Goal: Information Seeking & Learning: Learn about a topic

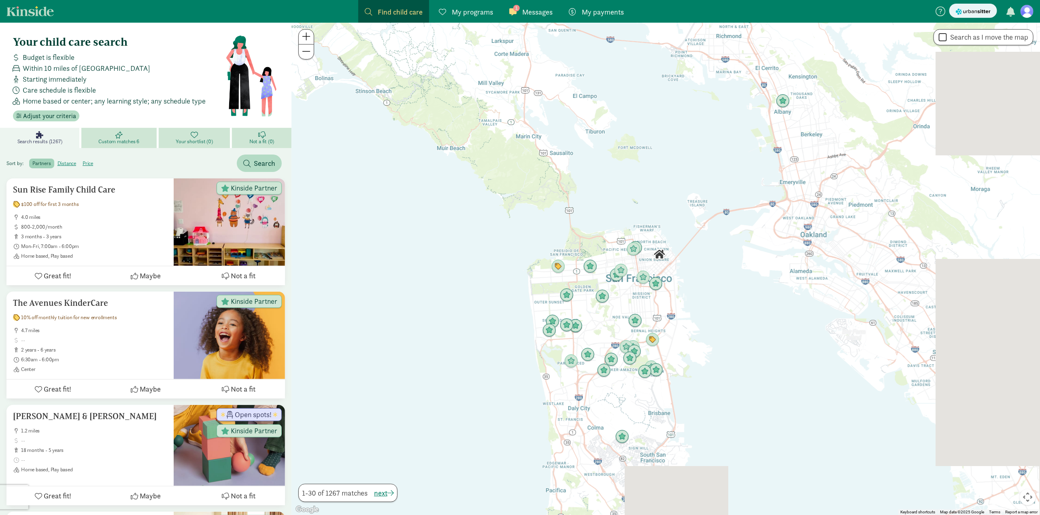
click at [404, 9] on span "Find child care" at bounding box center [400, 11] width 45 height 11
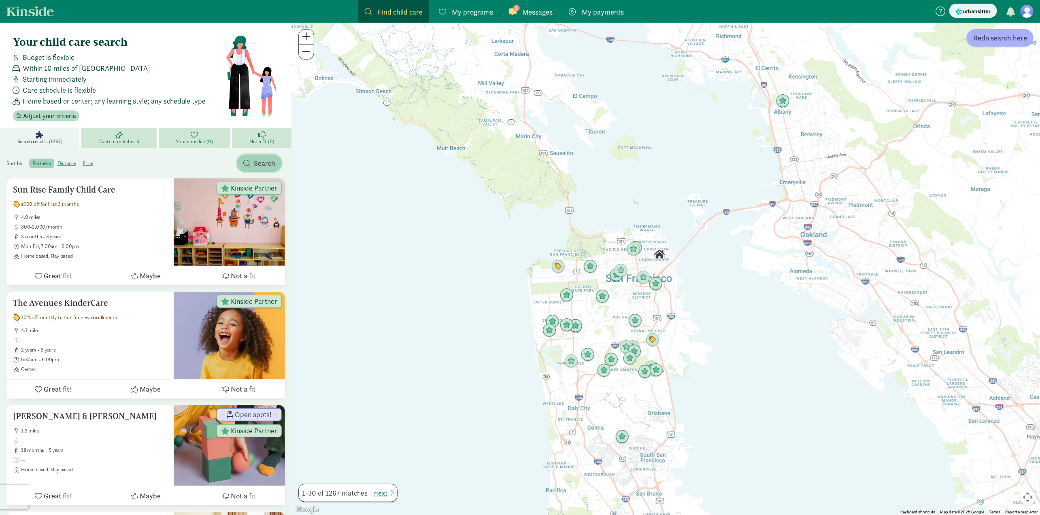
click at [267, 165] on span "Search" at bounding box center [264, 163] width 21 height 11
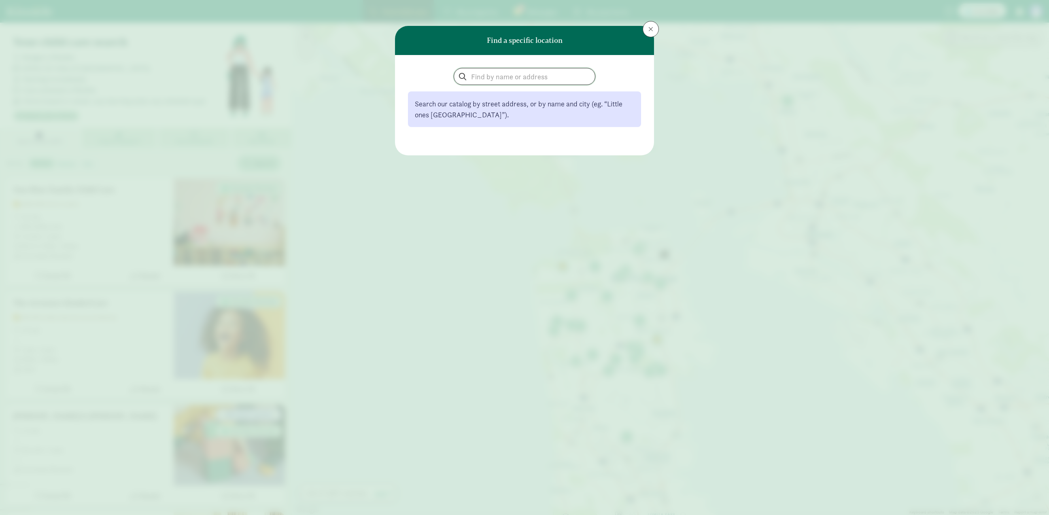
click at [548, 82] on input "search" at bounding box center [524, 76] width 141 height 16
paste input "Endeavor Schools"
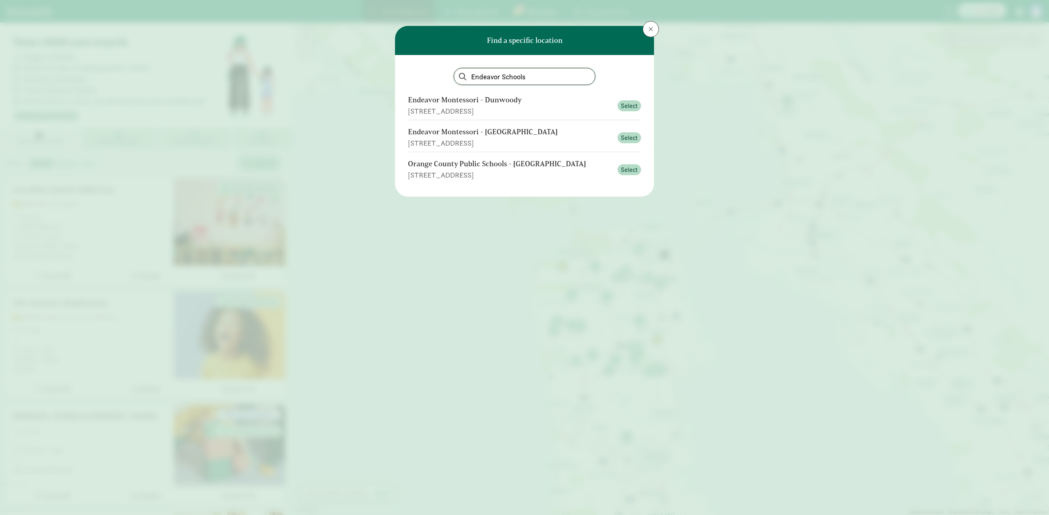
click at [517, 81] on input "Endeavor Schools" at bounding box center [524, 76] width 141 height 16
type input "Endeavor"
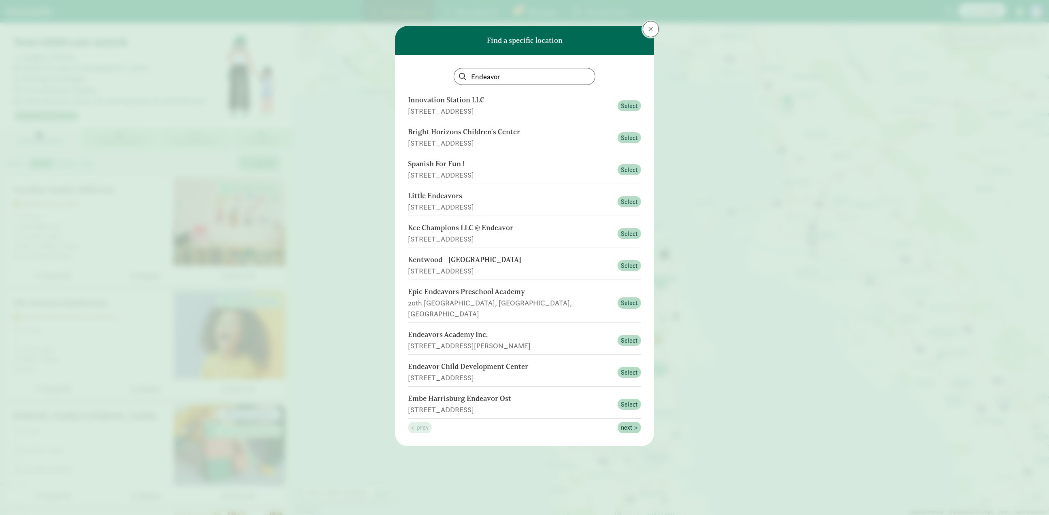
click at [652, 31] on span at bounding box center [650, 29] width 5 height 6
